Goal: Check status

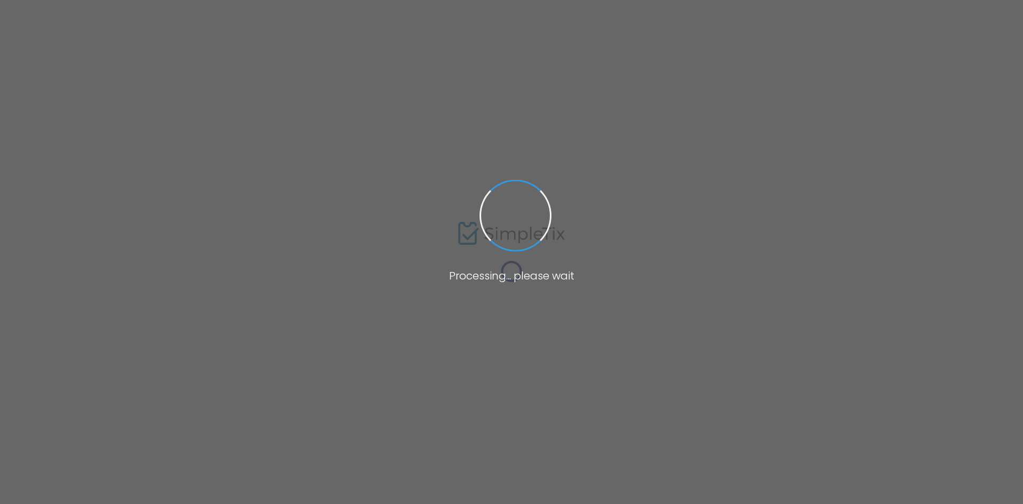
type input "[DEMOGRAPHIC_DATA][PERSON_NAME]"
type input "gladstone"
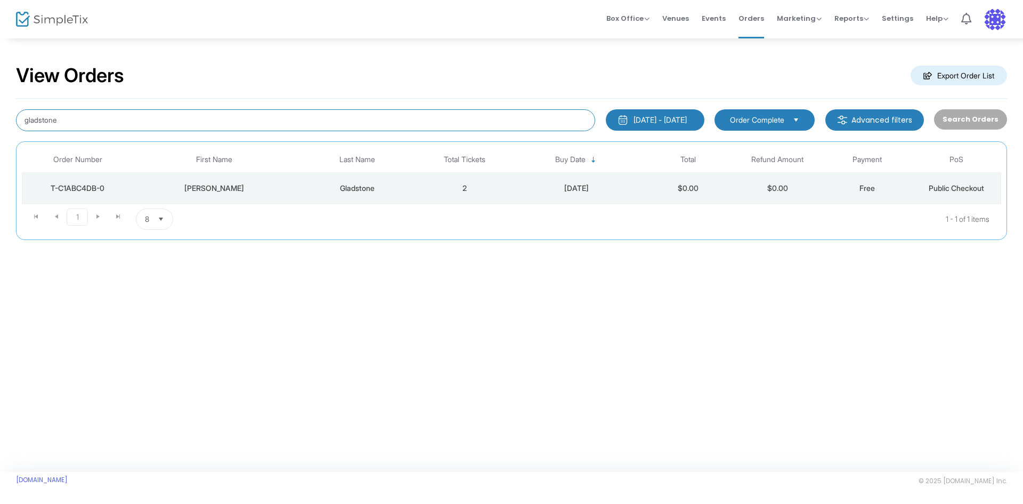
drag, startPoint x: 124, startPoint y: 118, endPoint x: -12, endPoint y: 127, distance: 136.2
click at [0, 127] on html "Processing... please wait Box Office Sell Tickets Bookings Sell Season Pass Ven…" at bounding box center [511, 252] width 1023 height 504
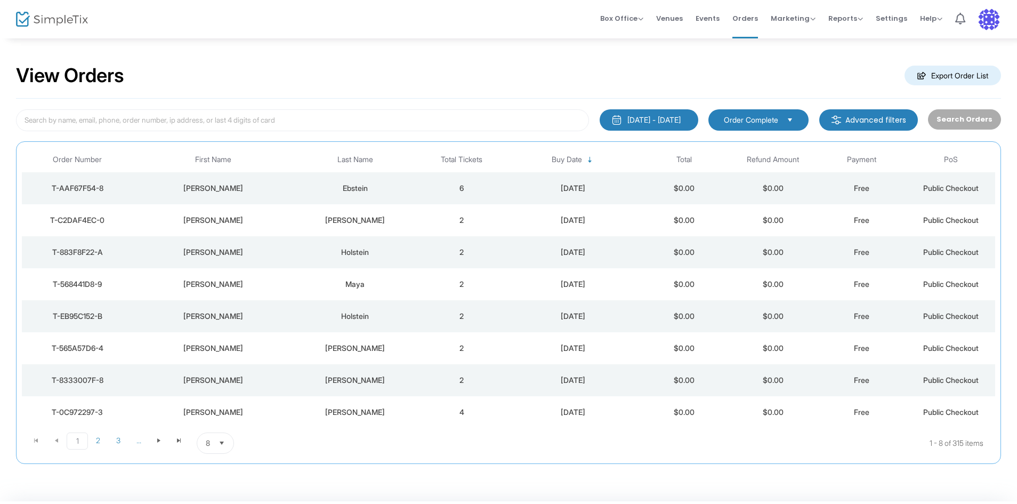
click at [232, 443] on kendo-dropdownlist "8" at bounding box center [215, 442] width 37 height 21
click at [225, 428] on li "100" at bounding box center [215, 420] width 37 height 21
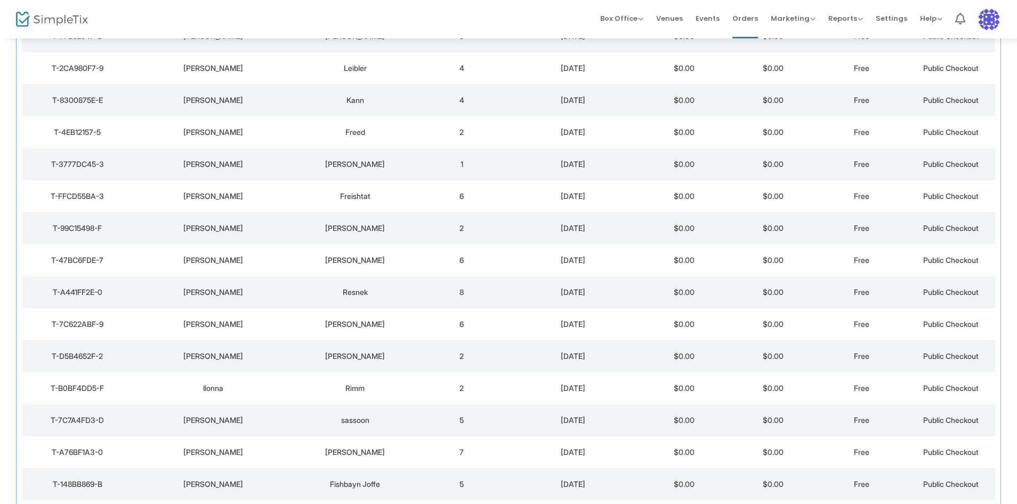
scroll to position [1066, 0]
